Goal: Find contact information: Find contact information

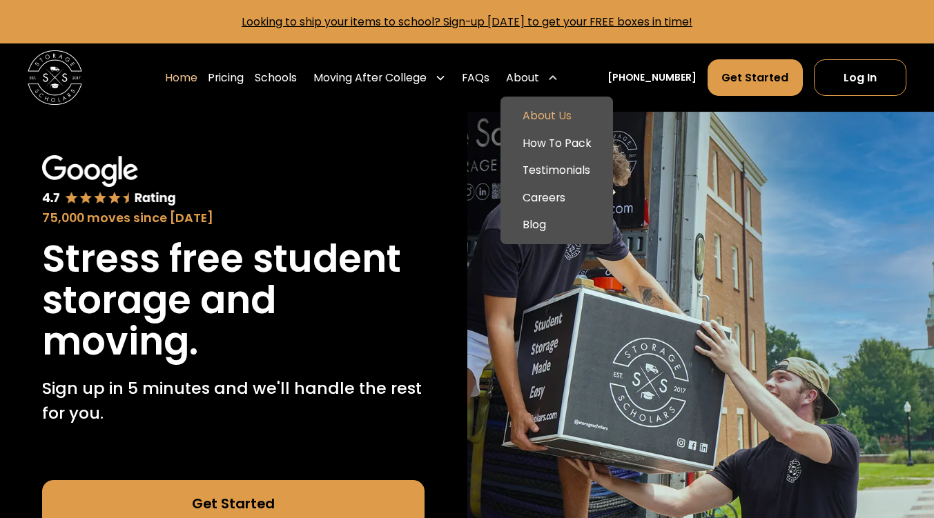
click at [556, 111] on link "About Us" at bounding box center [556, 116] width 101 height 28
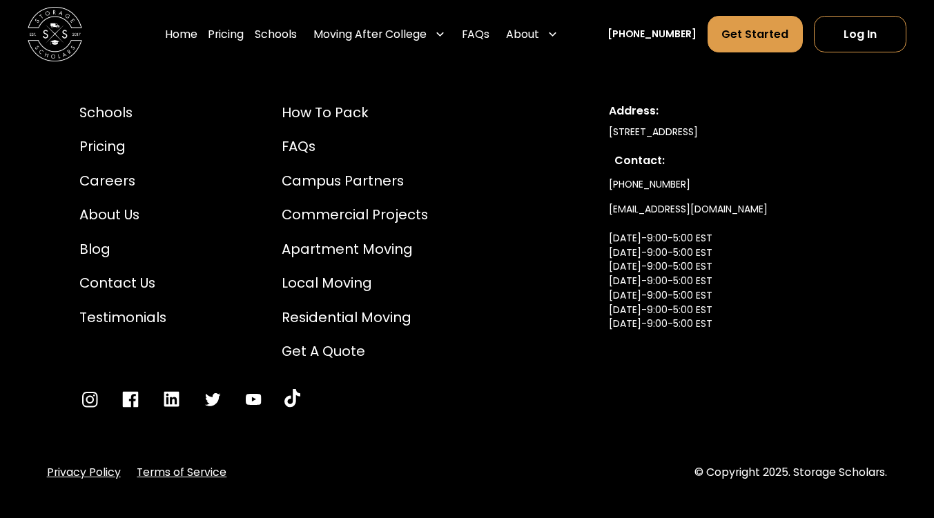
scroll to position [7314, 0]
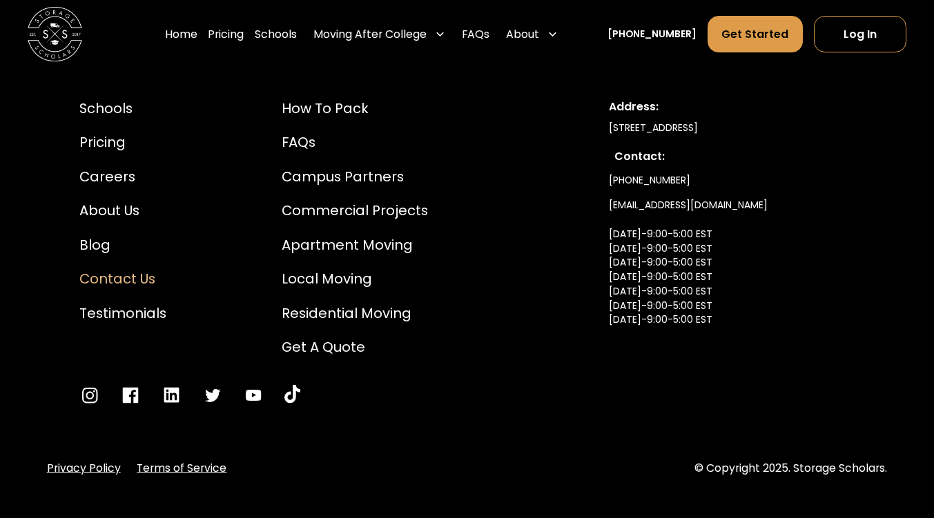
click at [119, 269] on div "Contact Us" at bounding box center [122, 279] width 87 height 21
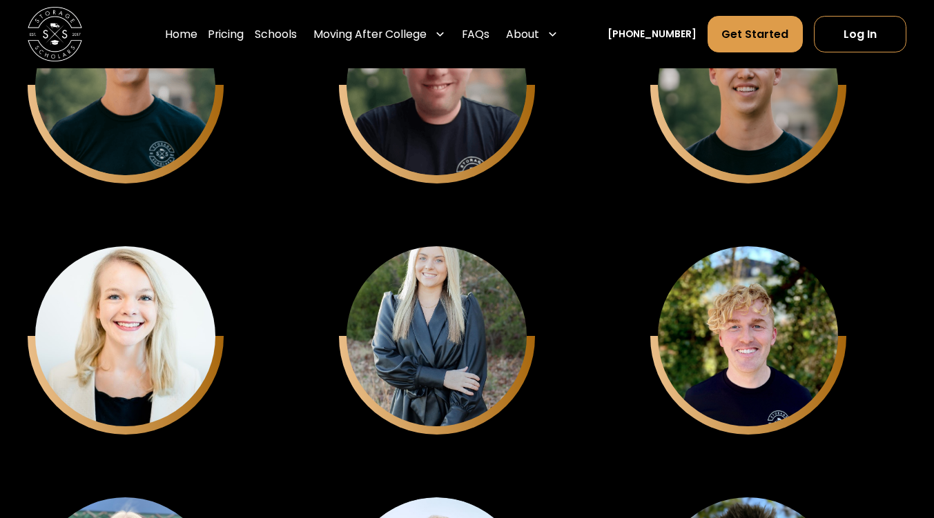
scroll to position [3513, 0]
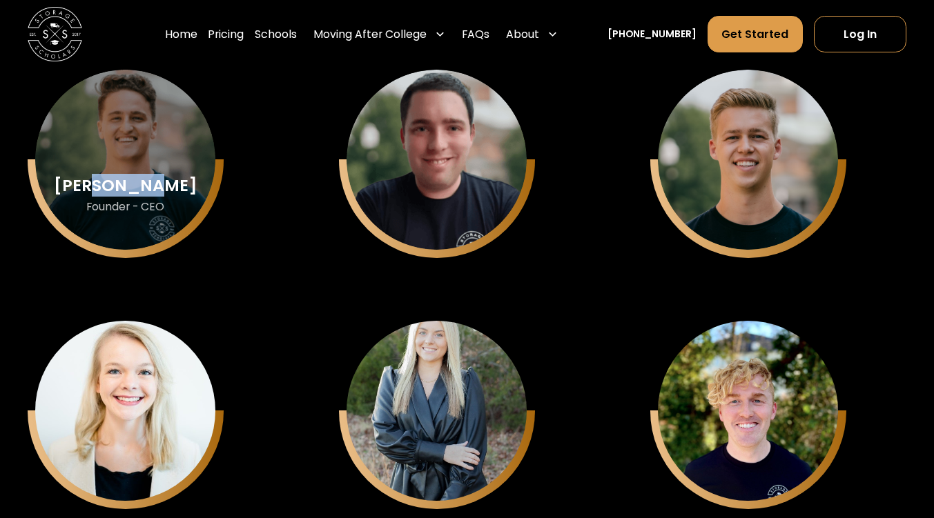
drag, startPoint x: 186, startPoint y: 193, endPoint x: 117, endPoint y: 188, distance: 68.6
click at [117, 188] on div "[PERSON_NAME] Founder - CEO" at bounding box center [125, 160] width 180 height 180
copy div "[PERSON_NAME]"
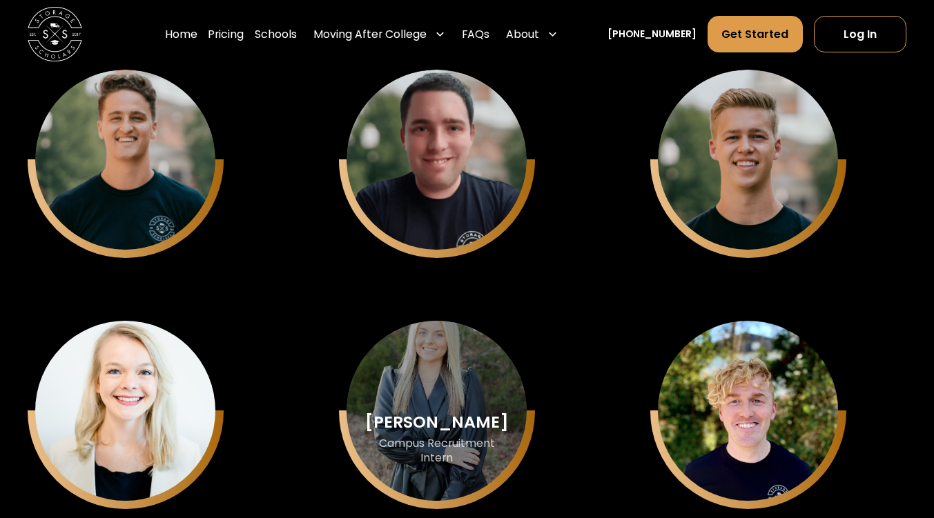
click at [197, 195] on div "[PERSON_NAME]" at bounding box center [126, 186] width 144 height 18
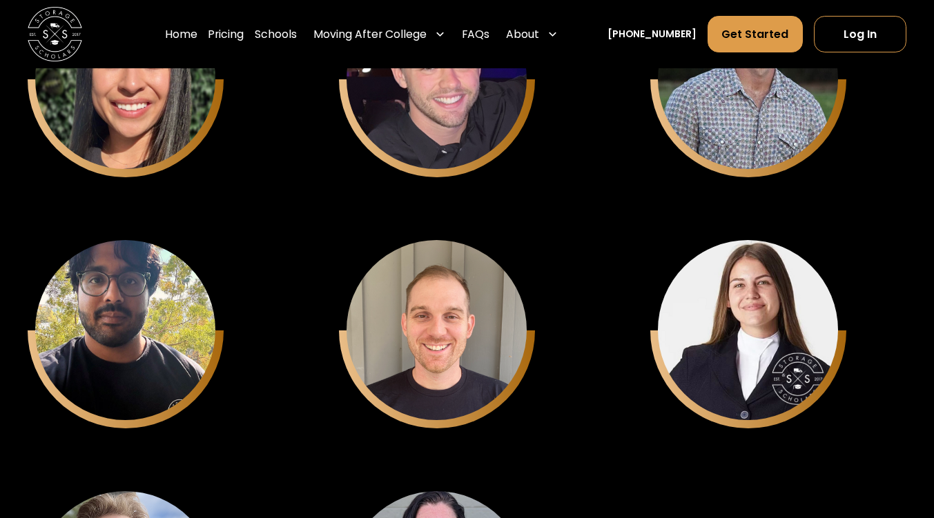
scroll to position [4757, 0]
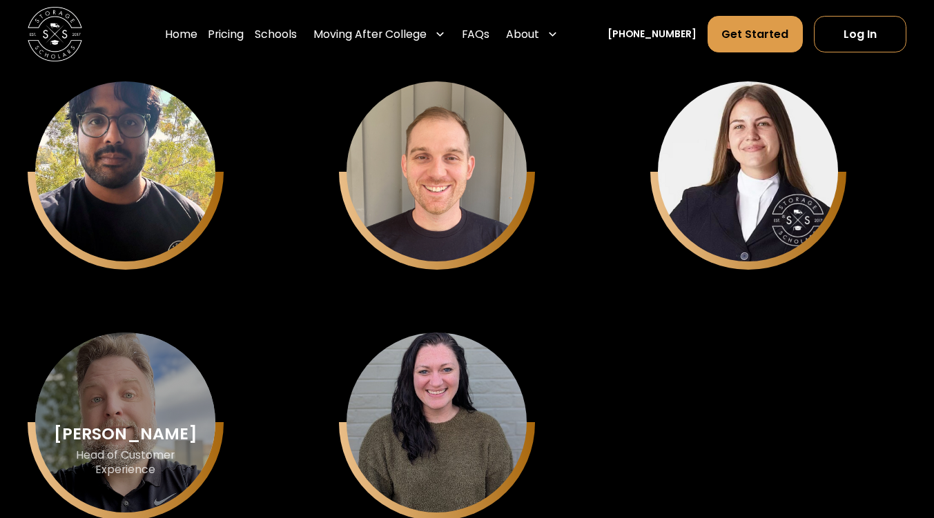
drag, startPoint x: 183, startPoint y: 445, endPoint x: 124, endPoint y: 445, distance: 59.4
copy div "[PERSON_NAME]"
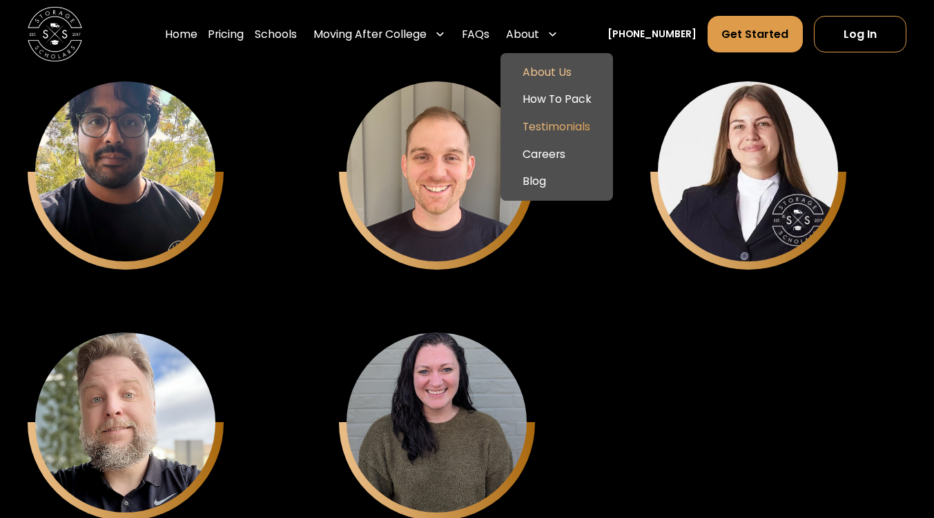
click at [558, 131] on link "Testimonials" at bounding box center [556, 127] width 101 height 28
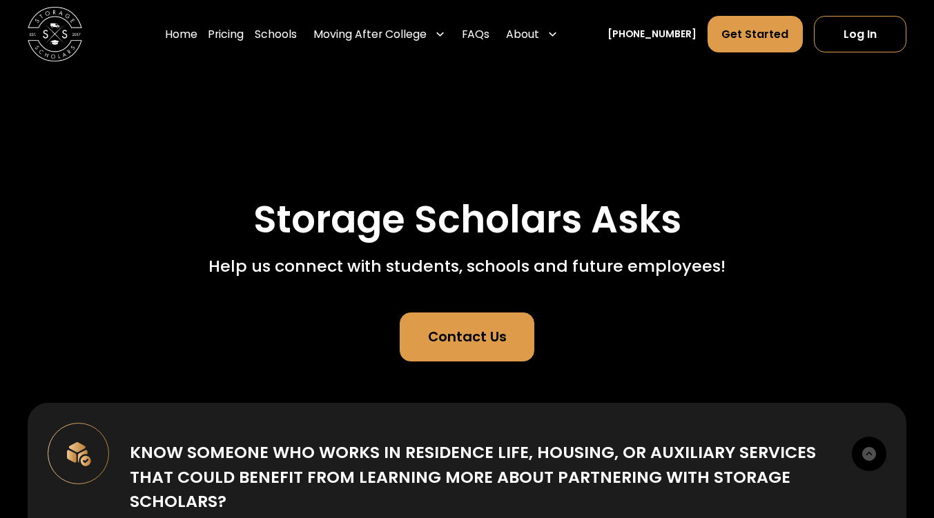
click at [454, 336] on div "Contact Us" at bounding box center [467, 337] width 79 height 21
drag, startPoint x: 476, startPoint y: 324, endPoint x: 513, endPoint y: 77, distance: 249.2
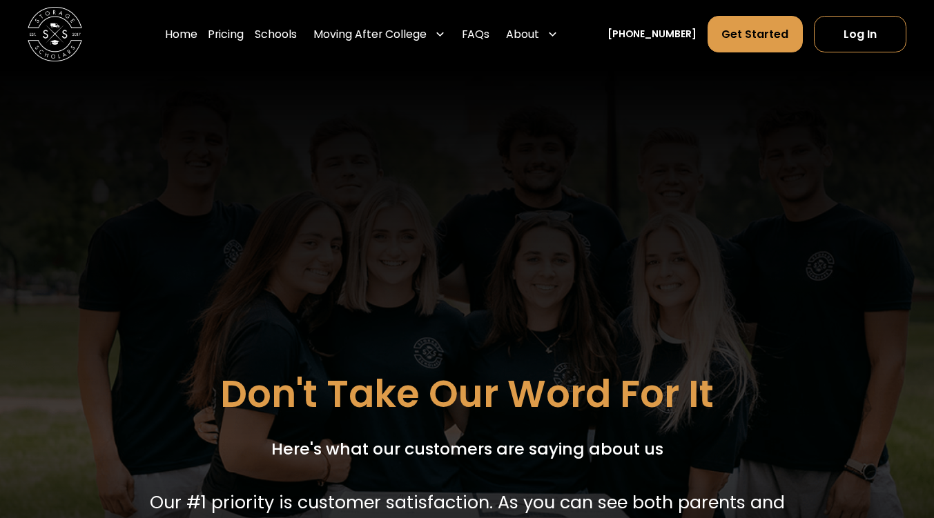
drag, startPoint x: 935, startPoint y: 33, endPoint x: 858, endPoint y: 10, distance: 80.8
click at [858, 10] on html "Home Pricing Schools Moving After College Commercial Projects Apartment Moving …" at bounding box center [467, 259] width 934 height 518
